Goal: Task Accomplishment & Management: Complete application form

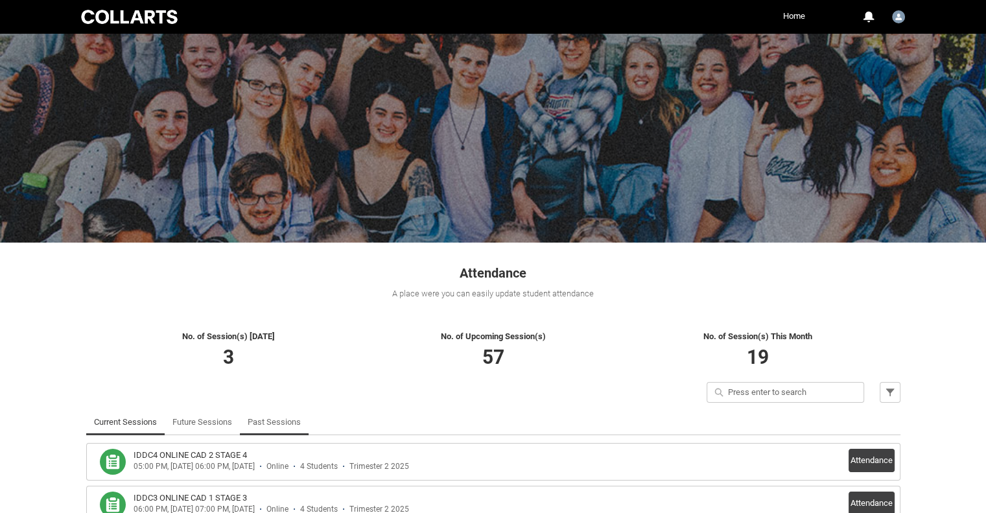
click at [283, 417] on link "Past Sessions" at bounding box center [274, 422] width 53 height 26
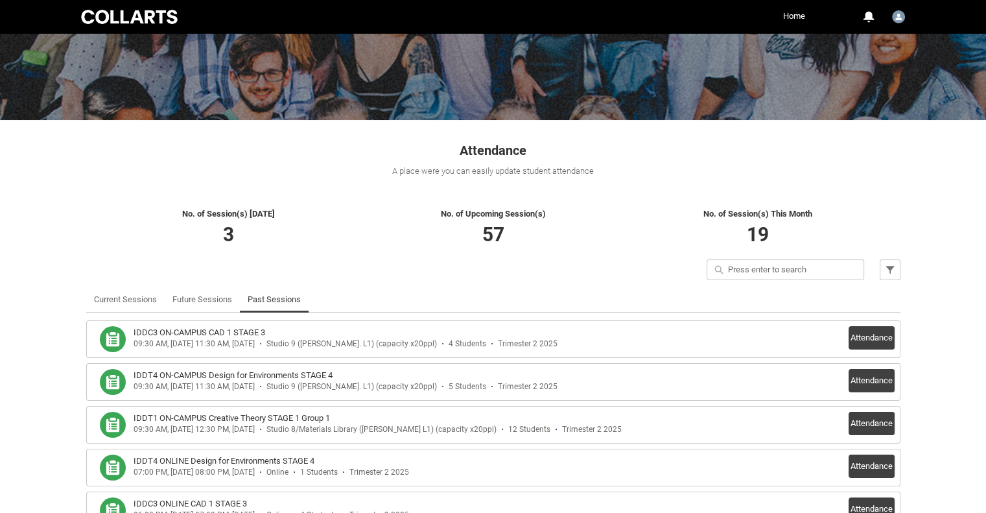
scroll to position [130, 0]
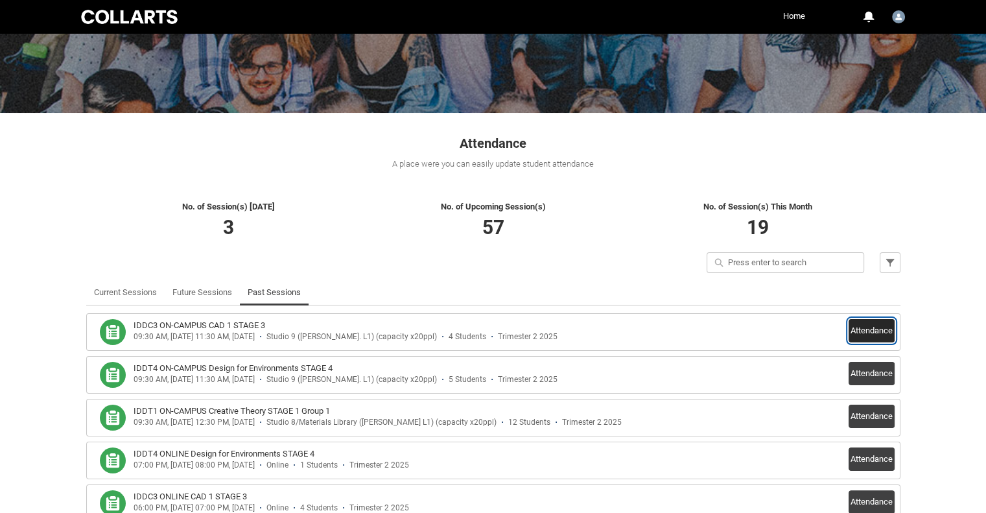
click at [858, 338] on button "Attendance" at bounding box center [872, 330] width 46 height 23
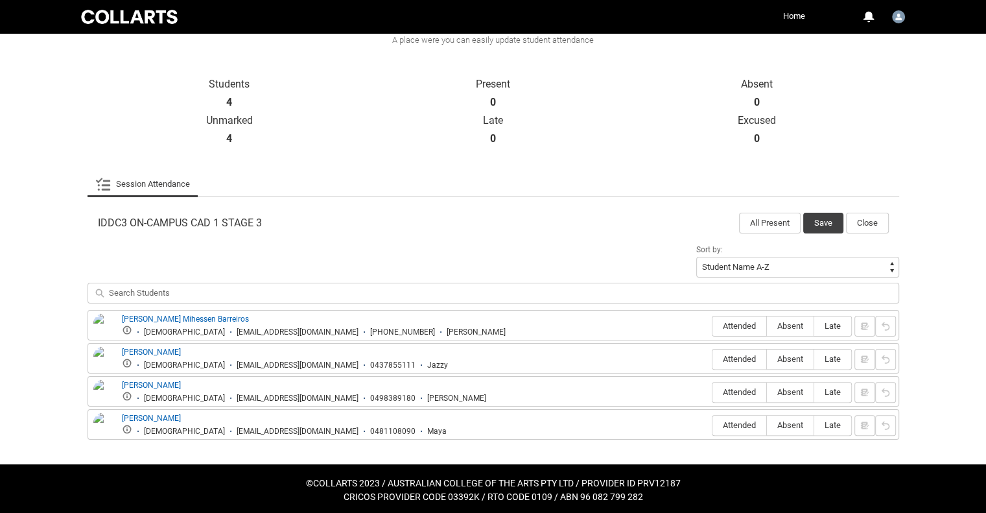
scroll to position [255, 0]
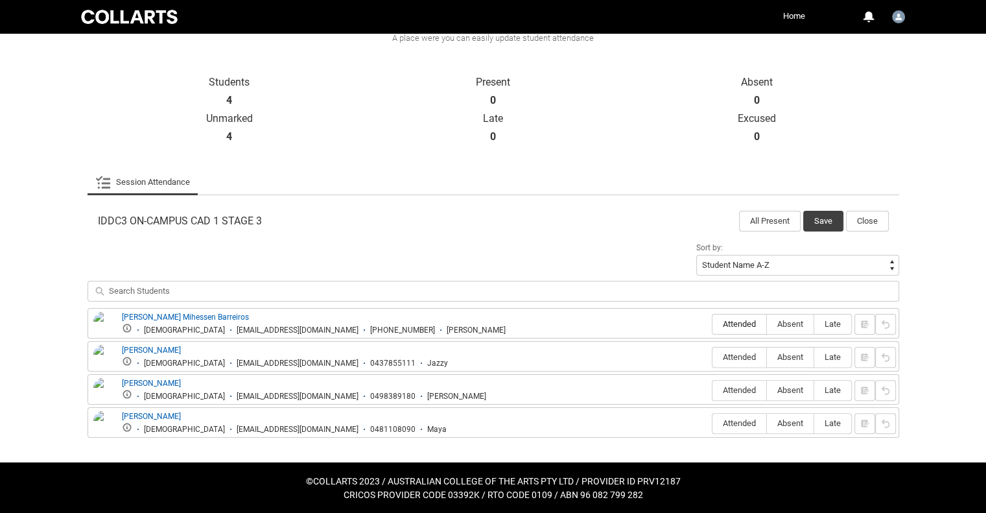
click at [744, 329] on label "Attended" at bounding box center [739, 324] width 54 height 20
click at [712, 324] on input "Attended" at bounding box center [712, 323] width 1 height 1
type lightning-radio-group "Attended"
radio input "true"
click at [743, 361] on label "Attended" at bounding box center [739, 357] width 54 height 20
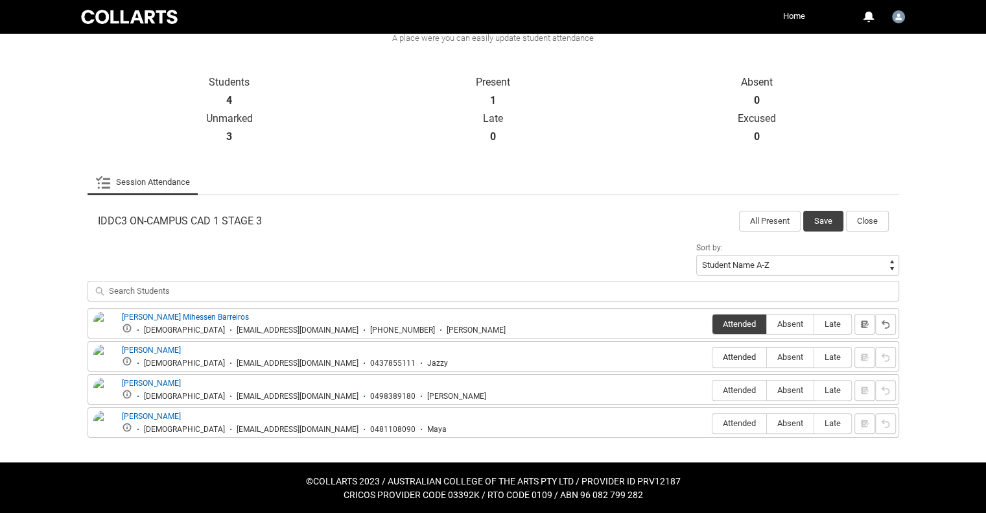
click at [712, 357] on input "Attended" at bounding box center [712, 357] width 1 height 1
type lightning-radio-group "Attended"
radio input "true"
click at [736, 394] on label "Attended" at bounding box center [739, 391] width 54 height 20
click at [712, 390] on input "Attended" at bounding box center [712, 390] width 1 height 1
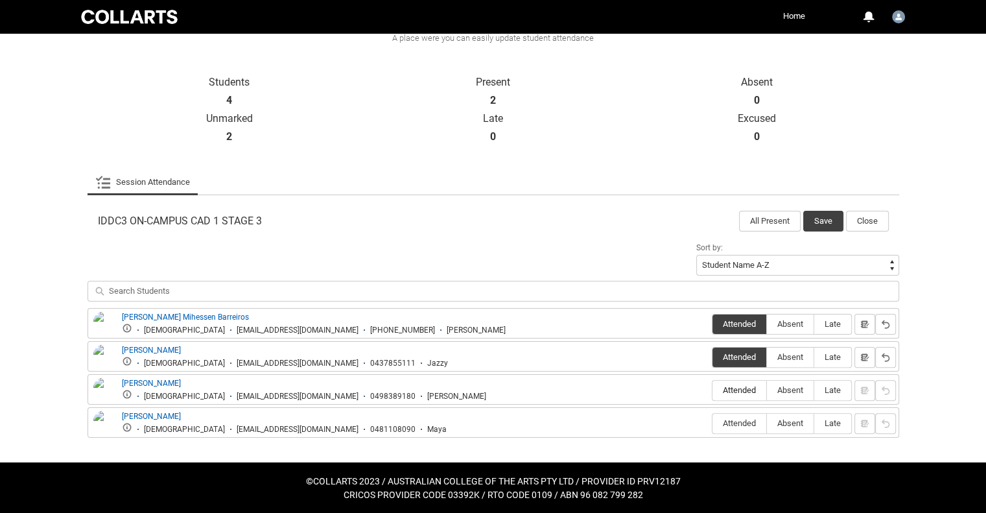
type lightning-radio-group "Attended"
radio input "true"
click at [738, 425] on span "Attended" at bounding box center [739, 423] width 54 height 10
click at [712, 423] on input "Attended" at bounding box center [712, 423] width 1 height 1
type lightning-radio-group "Attended"
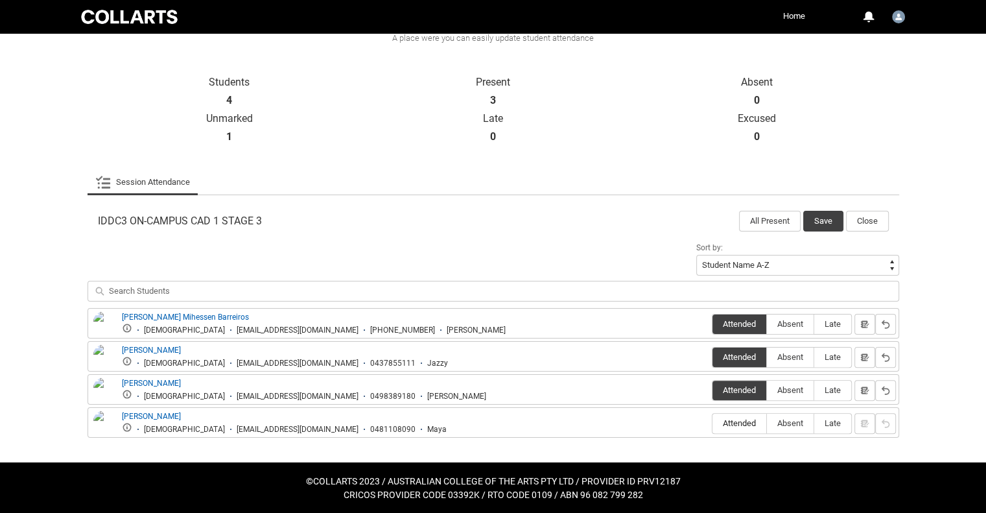
radio input "true"
click at [830, 227] on button "Save" at bounding box center [823, 221] width 40 height 21
